Goal: Information Seeking & Learning: Compare options

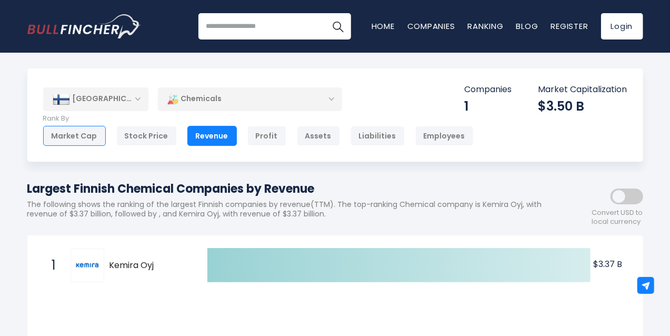
click at [96, 143] on div "Market Cap" at bounding box center [74, 136] width 63 height 20
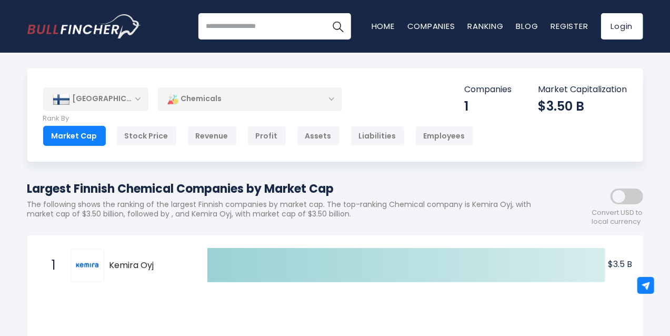
click at [91, 102] on div "[GEOGRAPHIC_DATA]" at bounding box center [95, 98] width 105 height 23
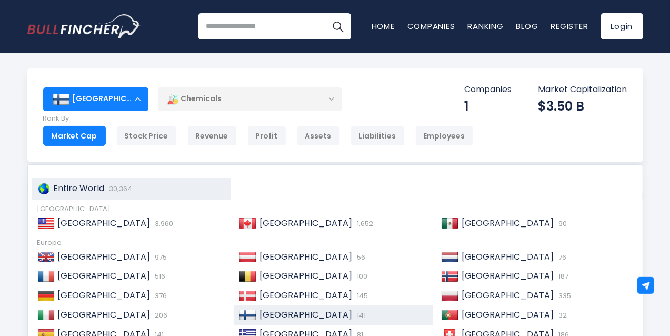
click at [98, 188] on span "Entire World" at bounding box center [79, 188] width 51 height 12
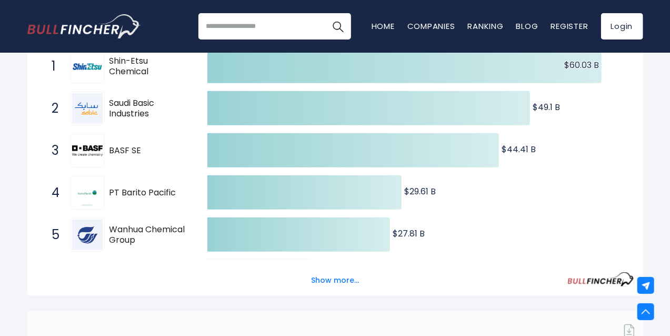
scroll to position [211, 0]
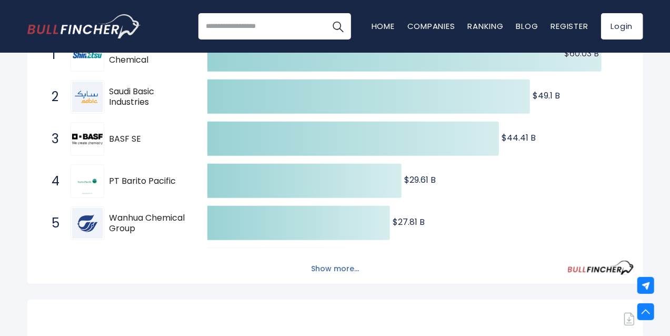
click at [337, 277] on button "Show more..." at bounding box center [335, 268] width 61 height 17
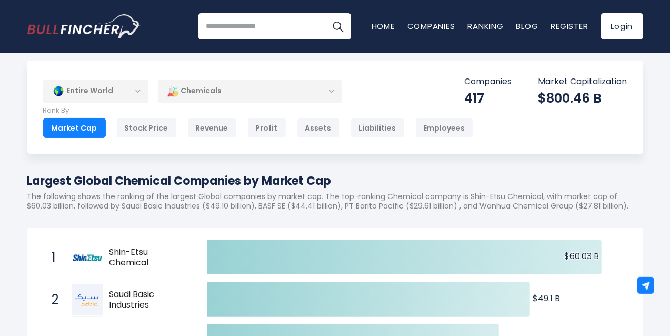
scroll to position [0, 0]
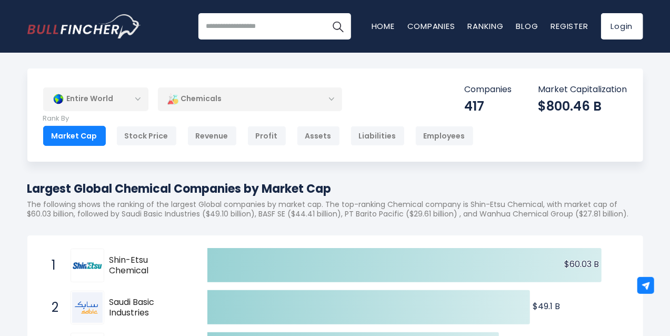
click at [255, 107] on div "Chemicals" at bounding box center [250, 99] width 184 height 24
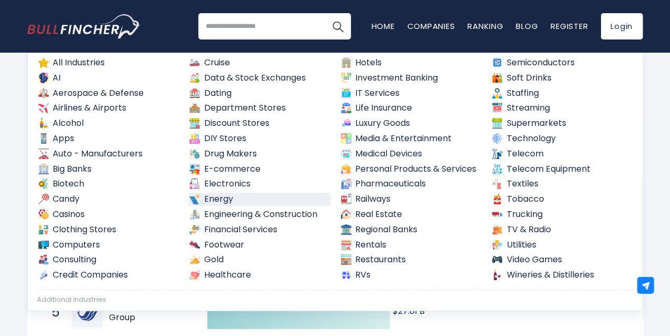
scroll to position [70, 0]
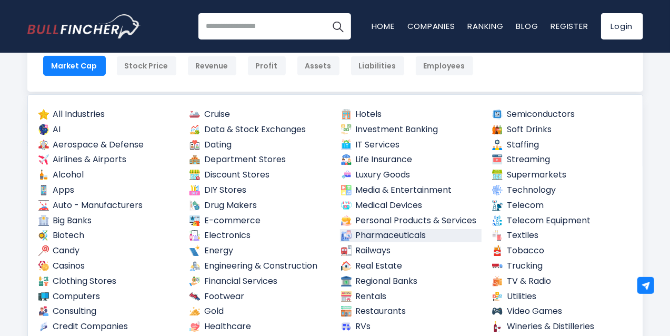
click at [388, 239] on link "Pharmaceuticals" at bounding box center [411, 235] width 142 height 13
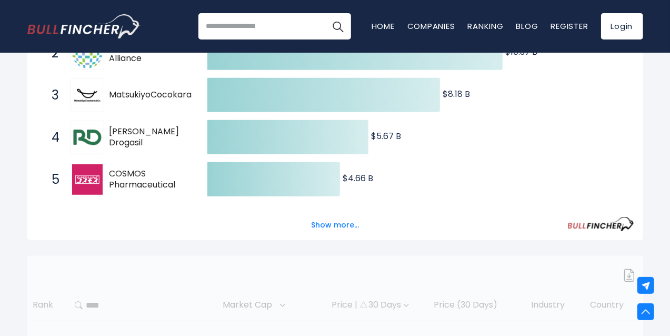
scroll to position [281, 0]
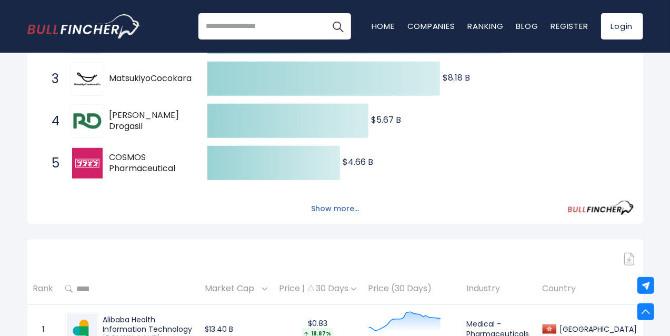
click at [335, 217] on button "Show more..." at bounding box center [335, 208] width 61 height 17
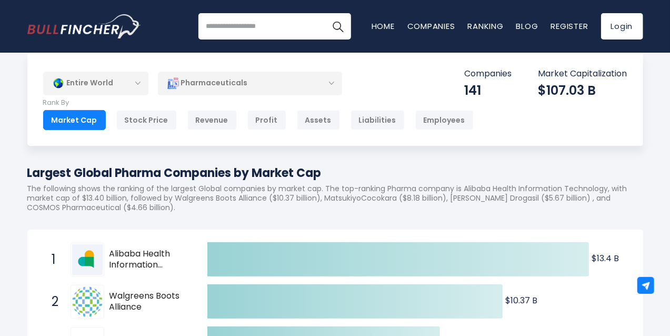
scroll to position [0, 0]
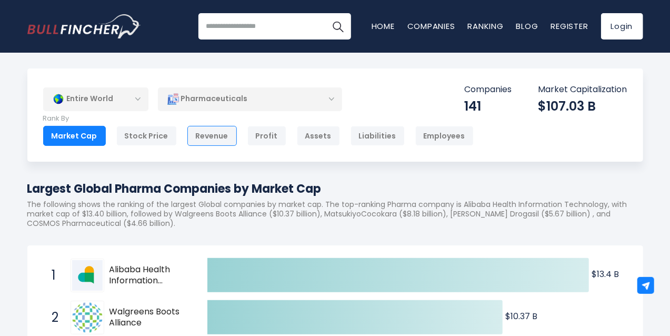
click at [210, 139] on div "Revenue" at bounding box center [211, 136] width 49 height 20
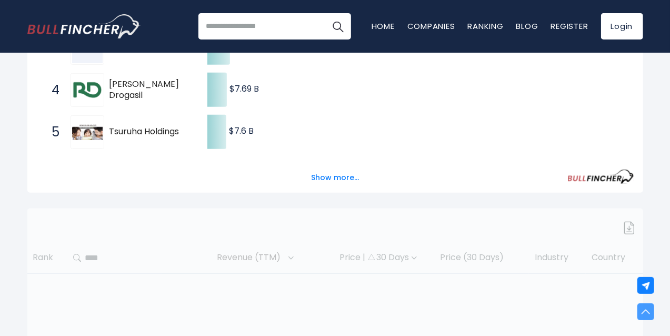
scroll to position [316, 0]
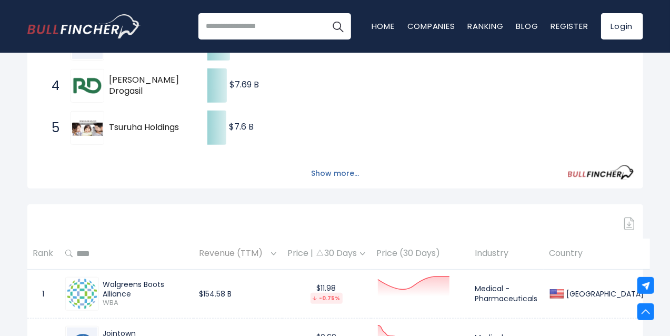
click at [334, 177] on button "Show more..." at bounding box center [335, 173] width 61 height 17
